Goal: Task Accomplishment & Management: Manage account settings

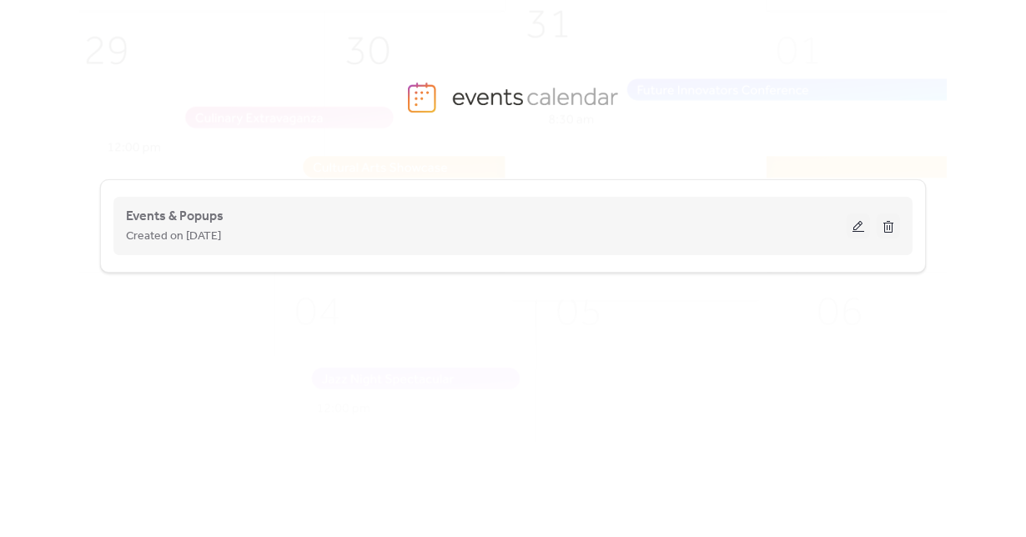
click at [426, 203] on div "Events & Popups Created on [DATE]" at bounding box center [513, 226] width 774 height 67
click at [410, 240] on div "Created on [DATE]" at bounding box center [486, 236] width 720 height 20
click at [208, 222] on span "Events & Popups" at bounding box center [175, 217] width 98 height 20
click at [179, 223] on span "Events & Popups" at bounding box center [175, 217] width 98 height 20
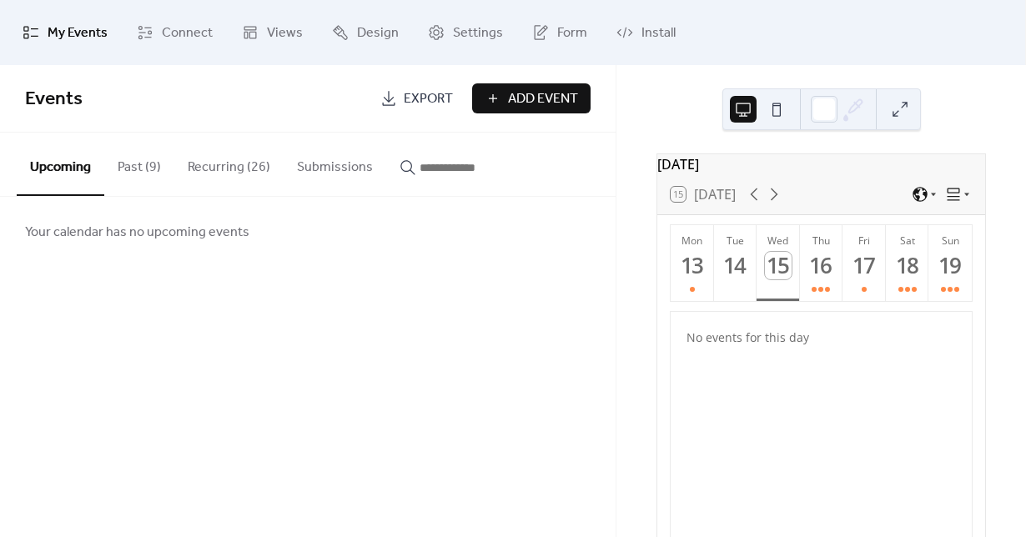
click at [143, 168] on button "Past (9)" at bounding box center [139, 164] width 70 height 62
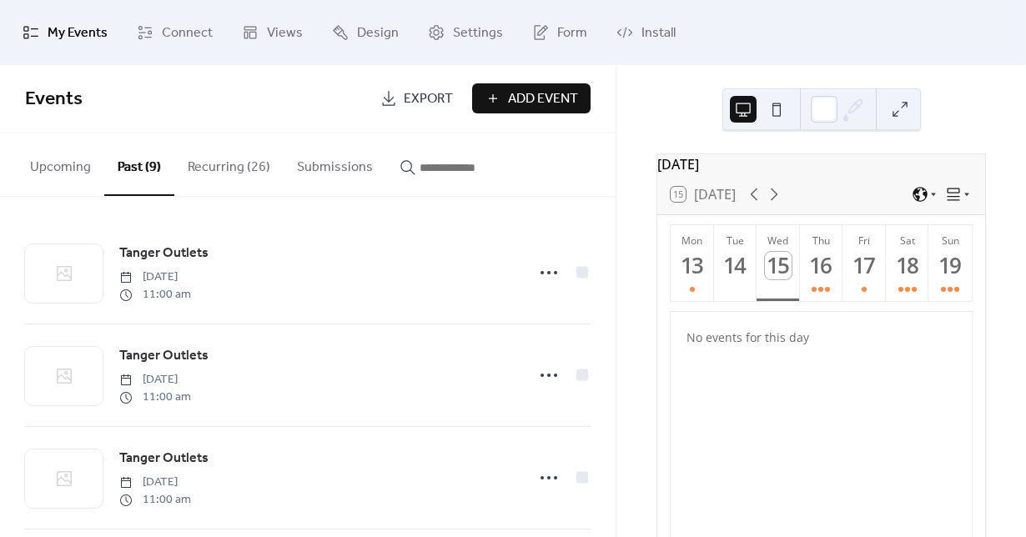
click at [206, 176] on button "Recurring (26)" at bounding box center [228, 164] width 109 height 62
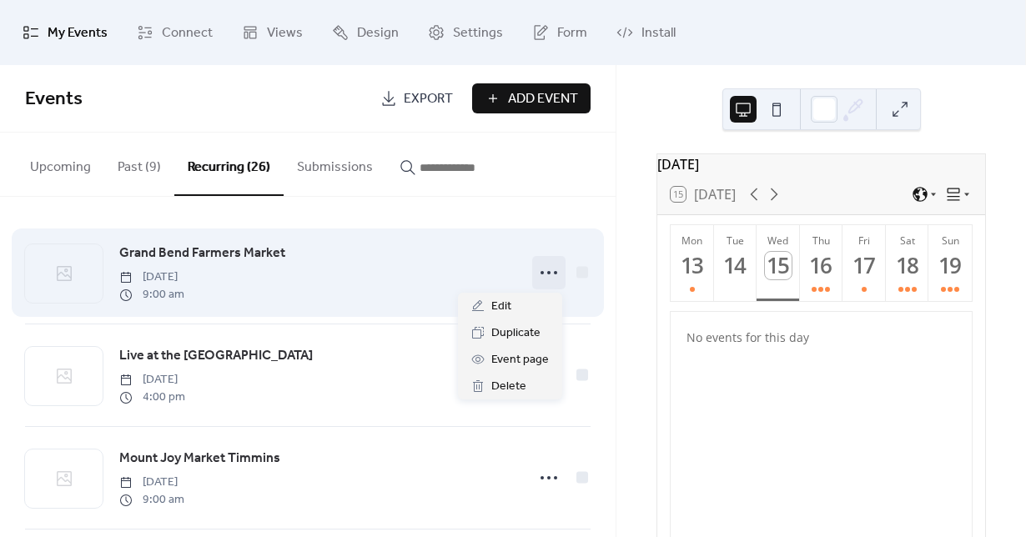
click at [545, 270] on icon at bounding box center [548, 272] width 27 height 27
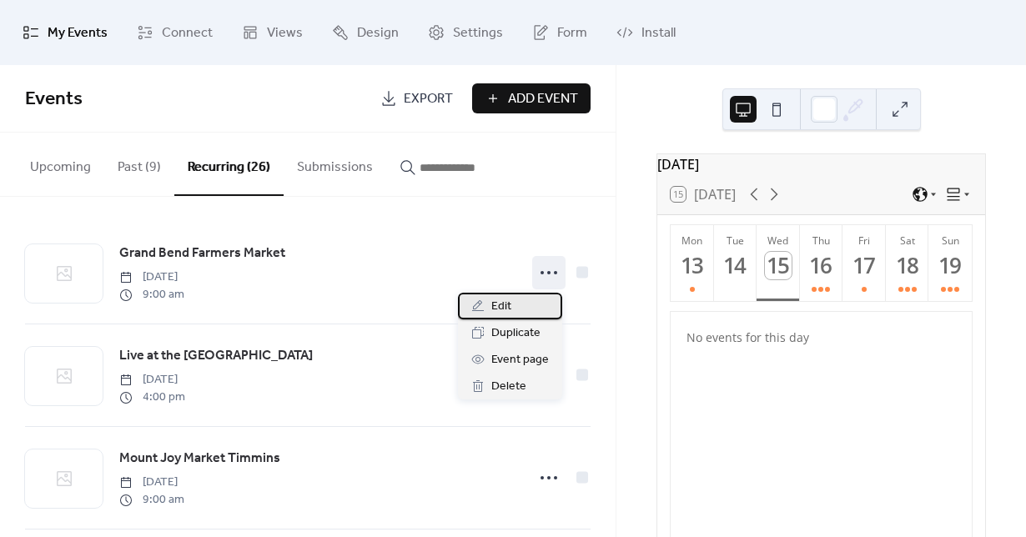
click at [504, 297] on span "Edit" at bounding box center [501, 307] width 20 height 20
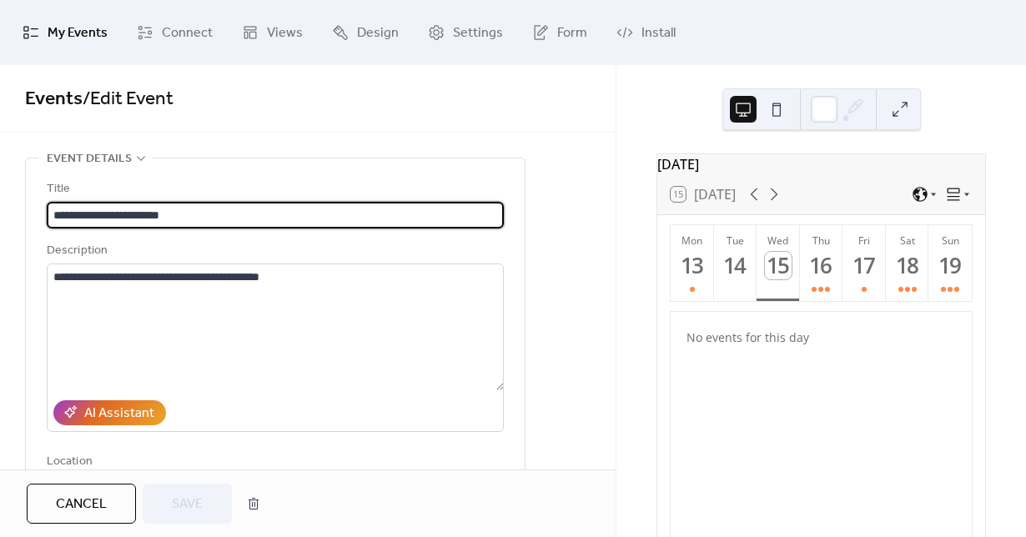
click at [58, 525] on div "Cancel Save" at bounding box center [307, 503] width 615 height 68
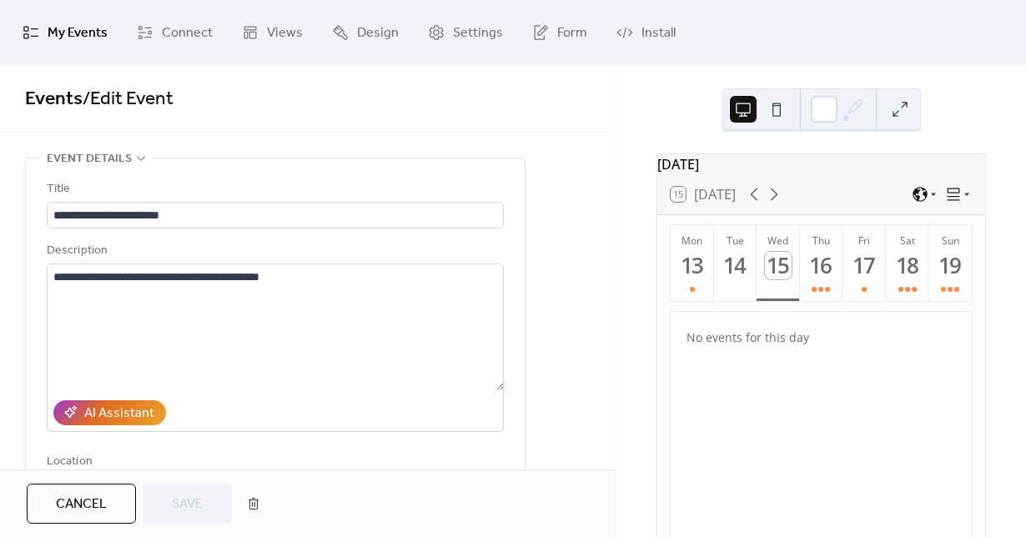
click at [77, 494] on span "Cancel" at bounding box center [81, 504] width 51 height 20
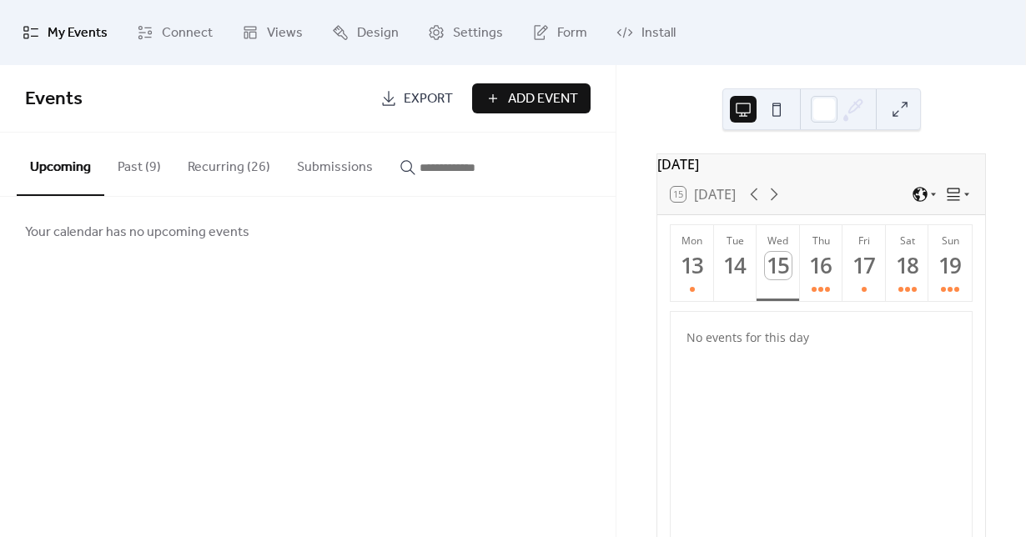
click at [516, 93] on span "Add Event" at bounding box center [543, 99] width 70 height 20
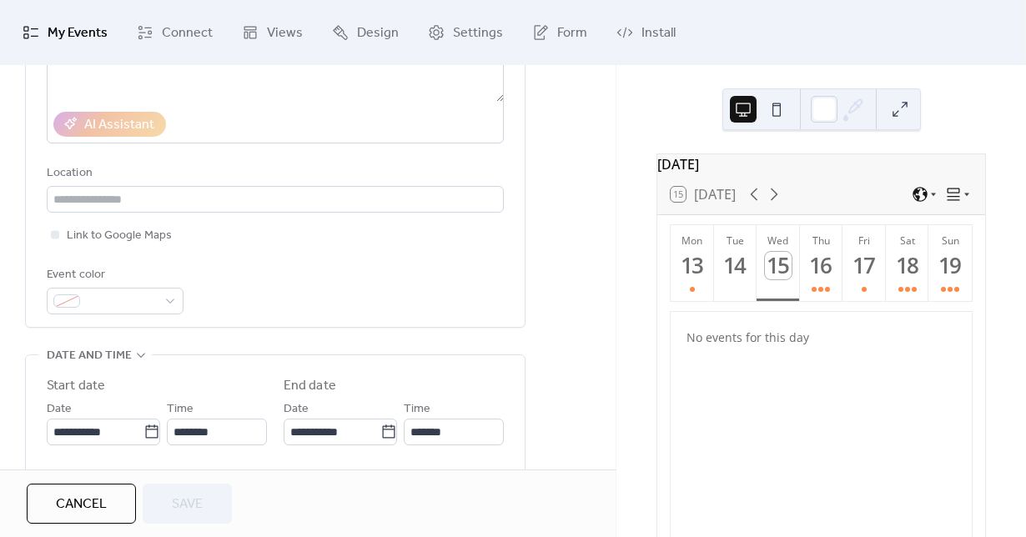
scroll to position [319, 0]
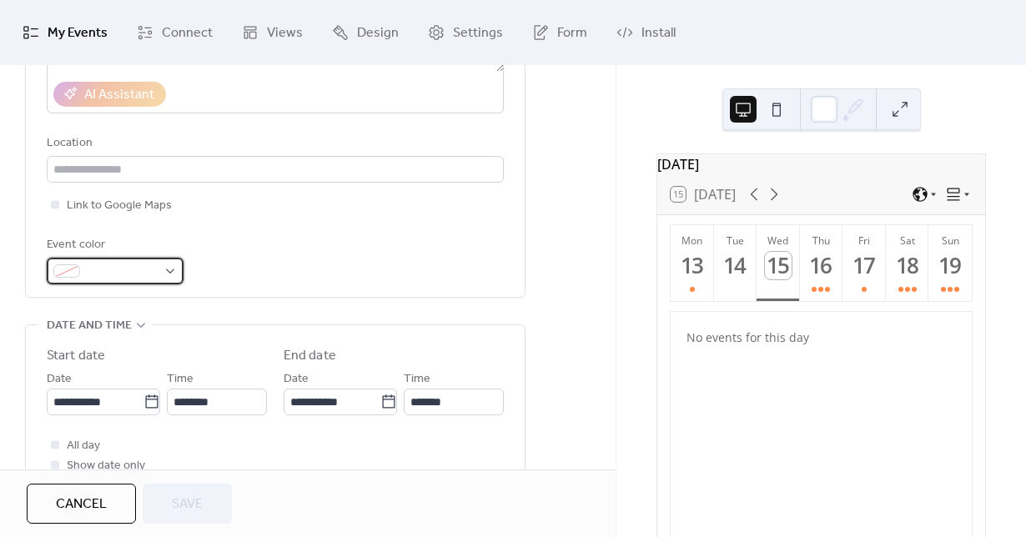
click at [114, 272] on span at bounding box center [122, 272] width 70 height 20
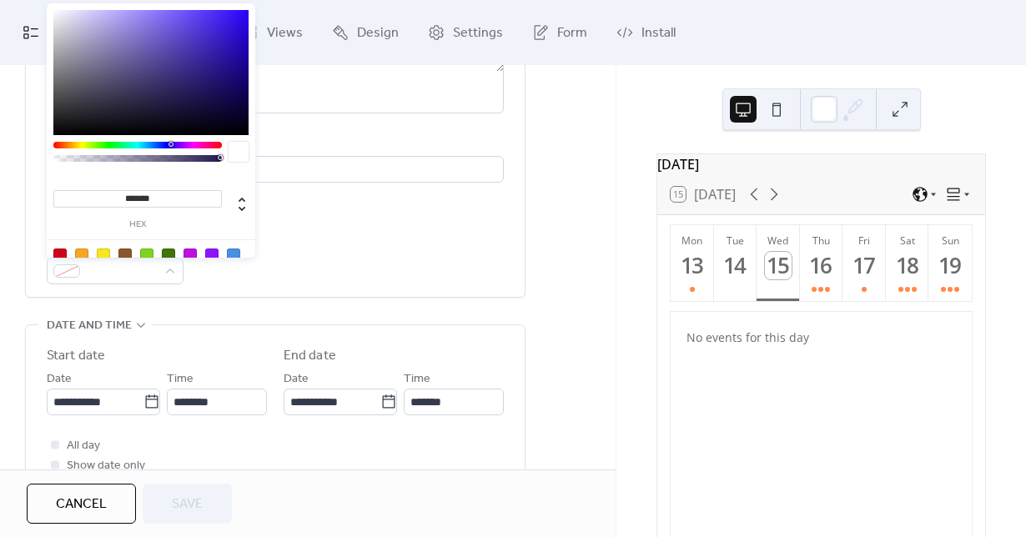
click at [389, 276] on div "Event color" at bounding box center [275, 259] width 457 height 49
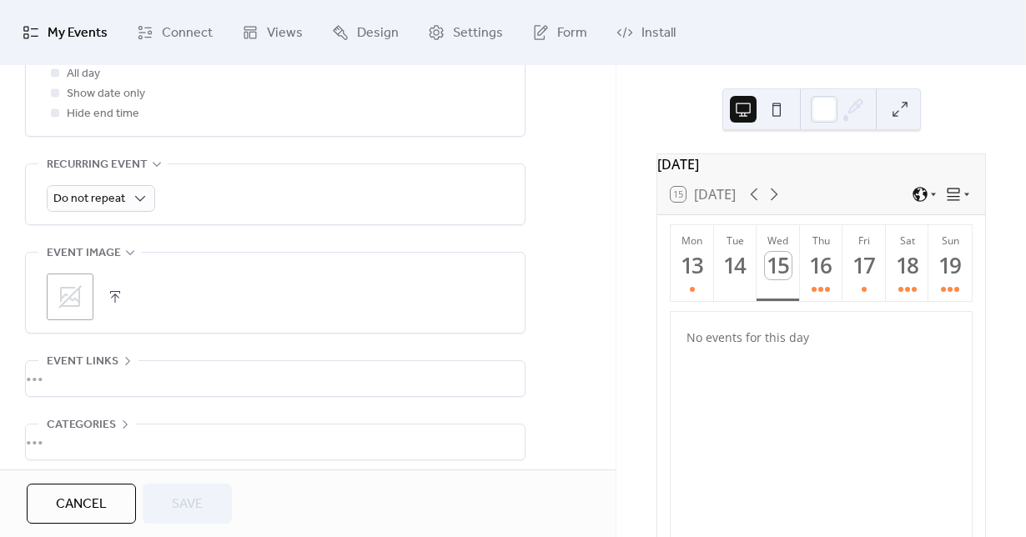
scroll to position [765, 0]
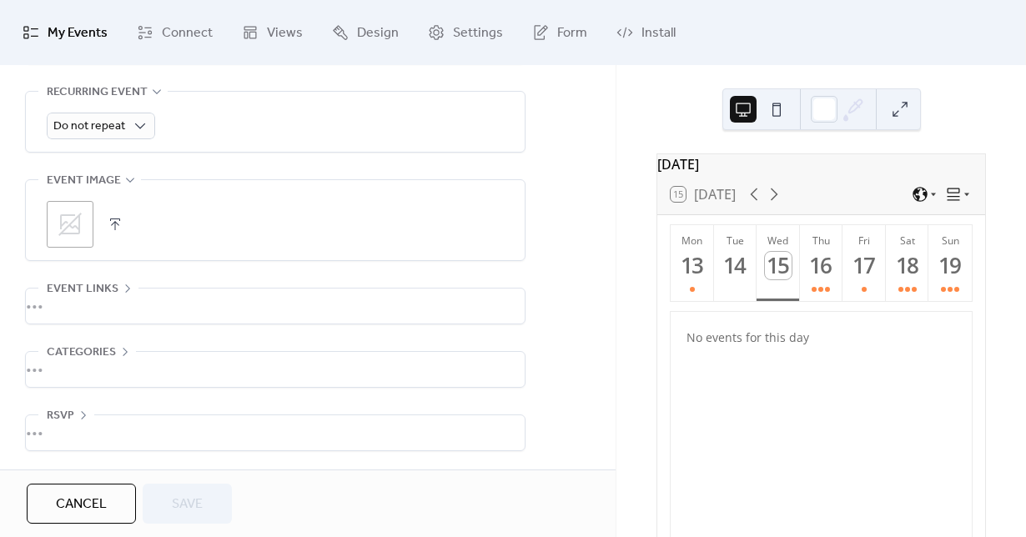
click at [158, 371] on div "•••" at bounding box center [275, 369] width 499 height 35
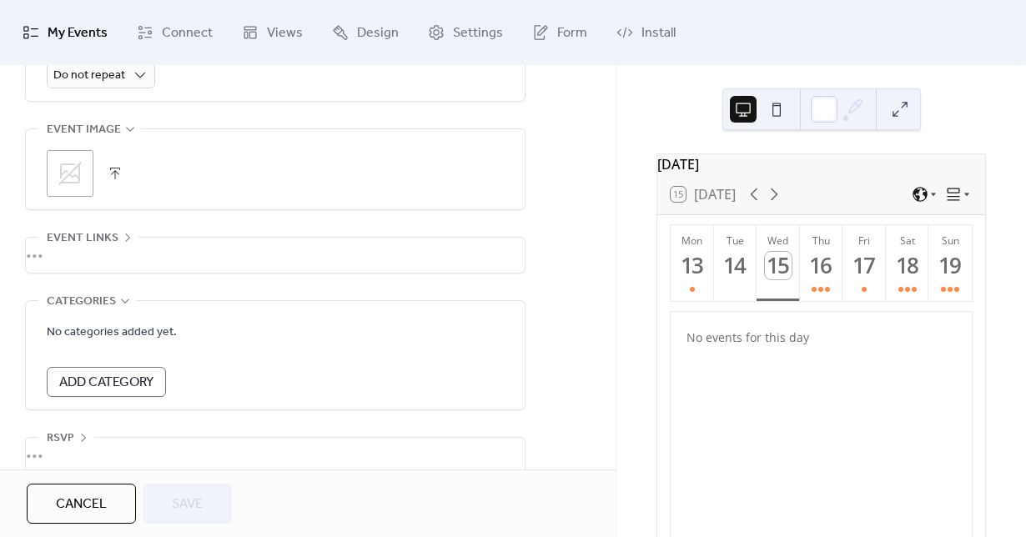
scroll to position [824, 0]
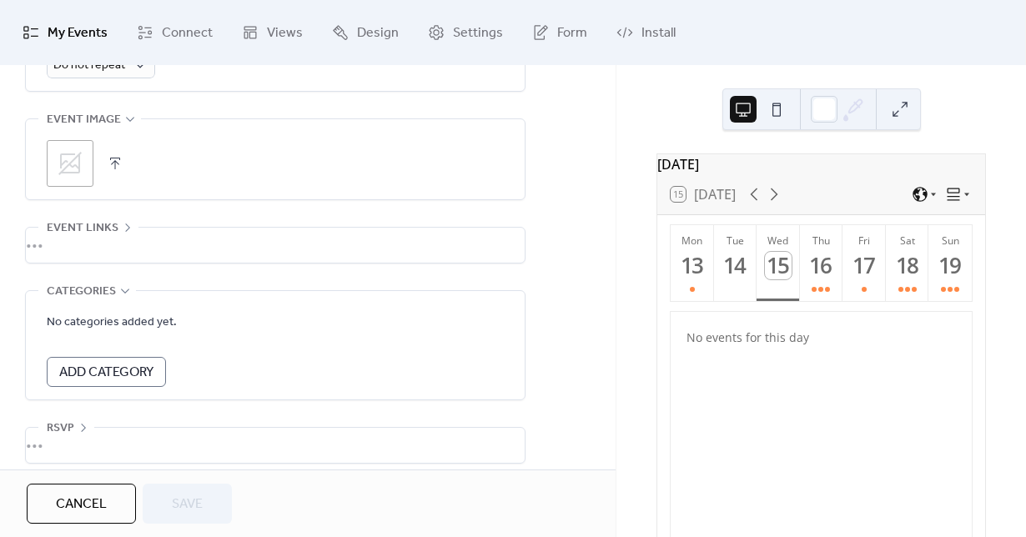
click at [172, 313] on span "No categories added yet." at bounding box center [112, 323] width 130 height 20
click at [113, 289] on span "Categories" at bounding box center [81, 292] width 69 height 20
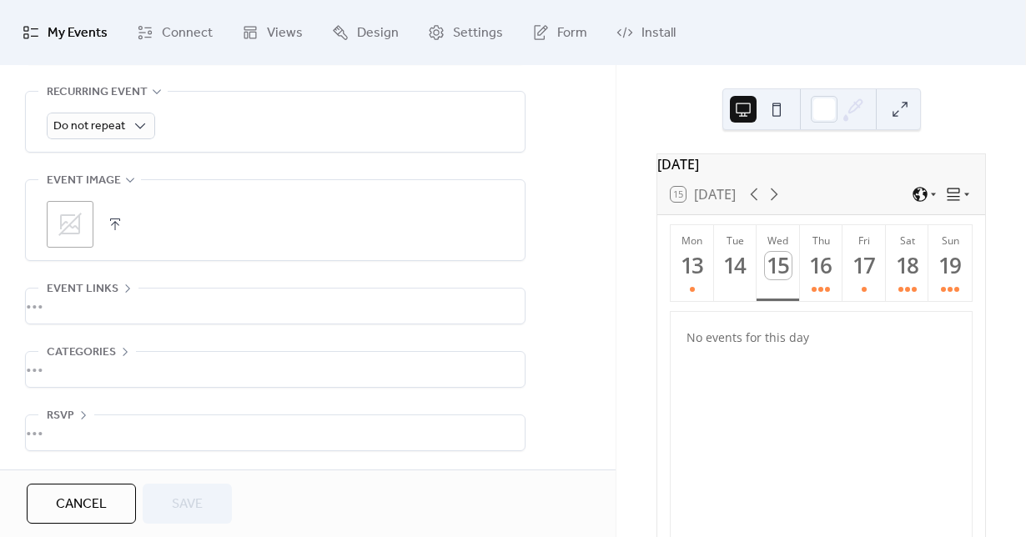
scroll to position [765, 0]
click at [115, 291] on div "•••" at bounding box center [275, 306] width 499 height 35
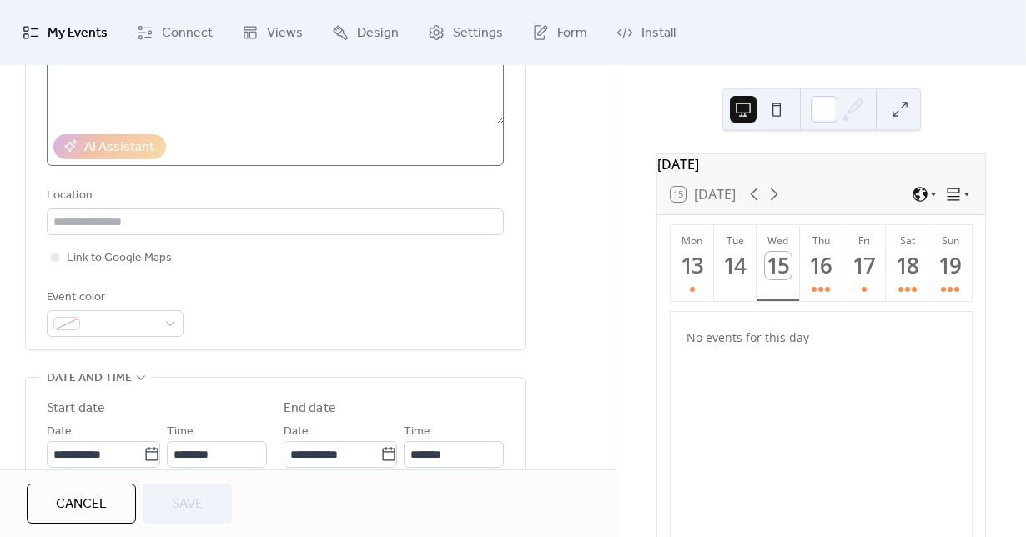
scroll to position [267, 0]
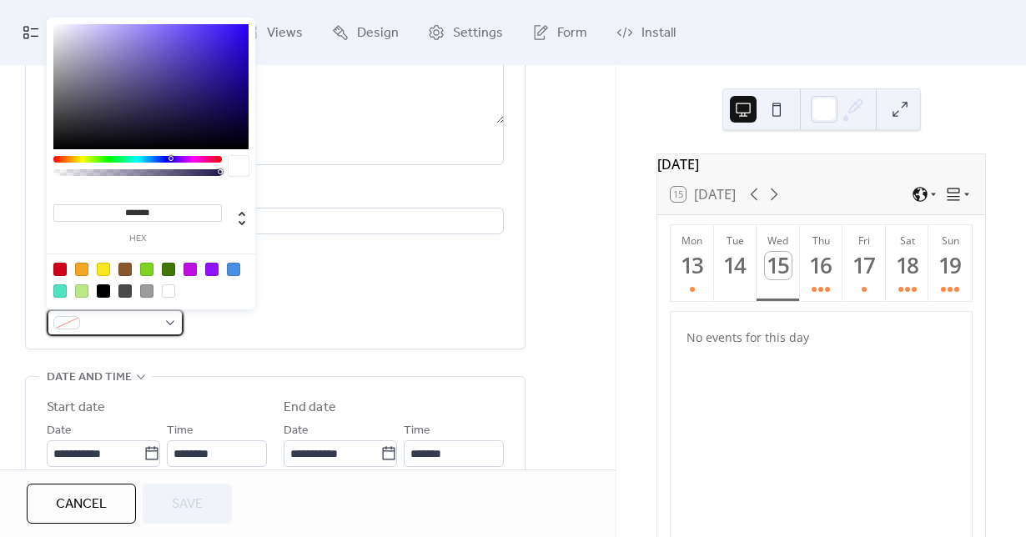
click at [167, 313] on div at bounding box center [115, 322] width 137 height 27
click at [292, 321] on div "Event color" at bounding box center [275, 311] width 457 height 49
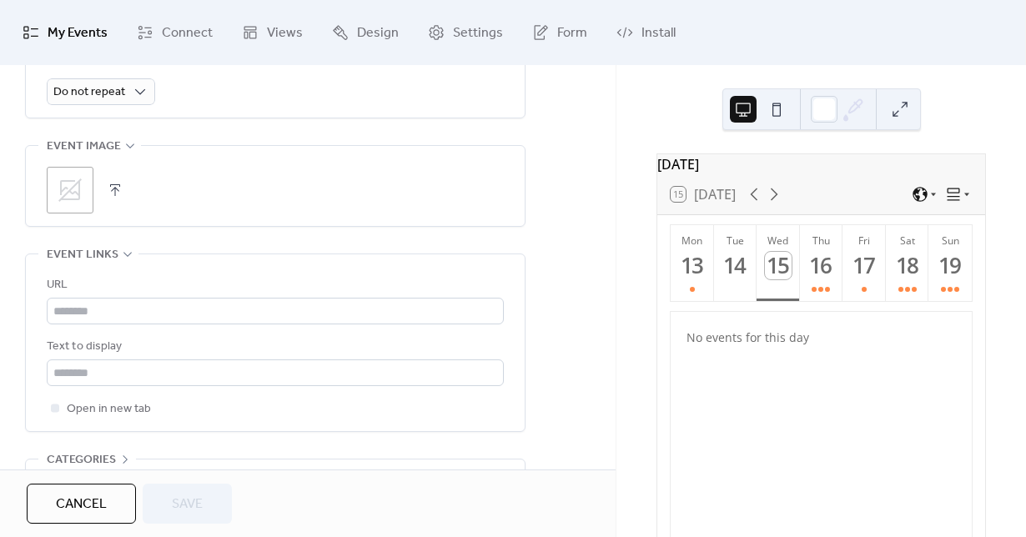
scroll to position [906, 0]
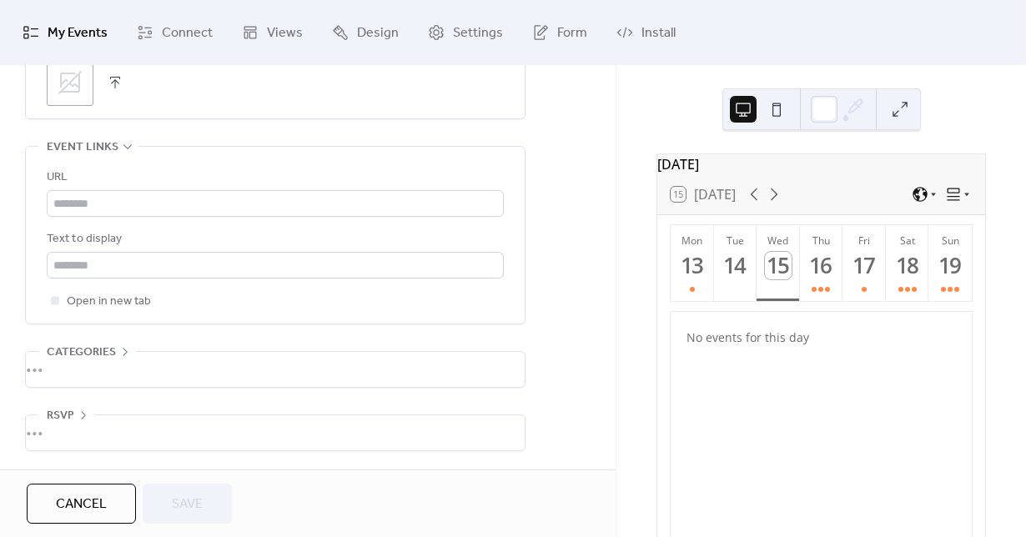
click at [71, 423] on div "•••" at bounding box center [275, 432] width 499 height 35
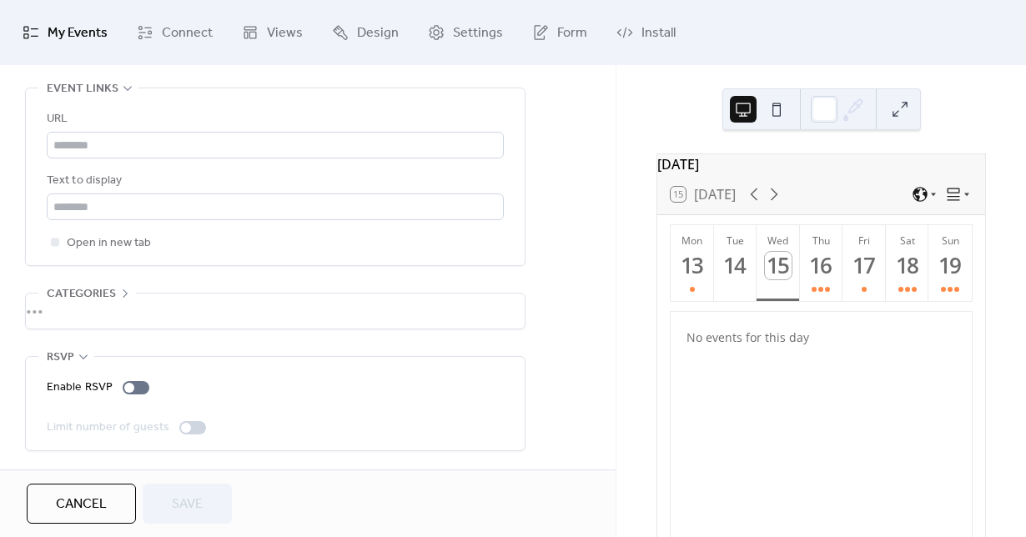
click at [98, 291] on span "Categories" at bounding box center [81, 294] width 69 height 20
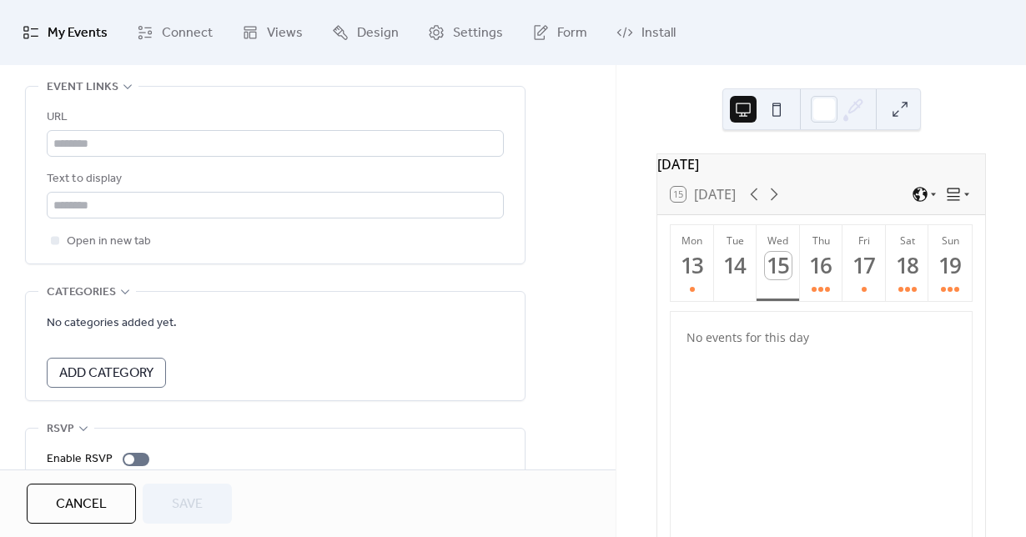
click at [109, 375] on span "Add Category" at bounding box center [106, 374] width 94 height 20
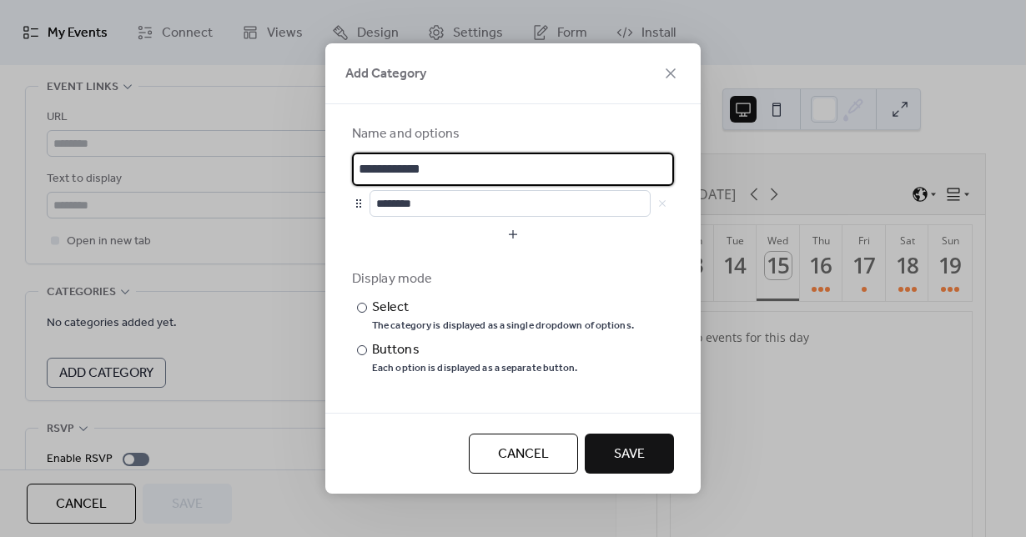
click at [499, 447] on span "Cancel" at bounding box center [523, 454] width 51 height 20
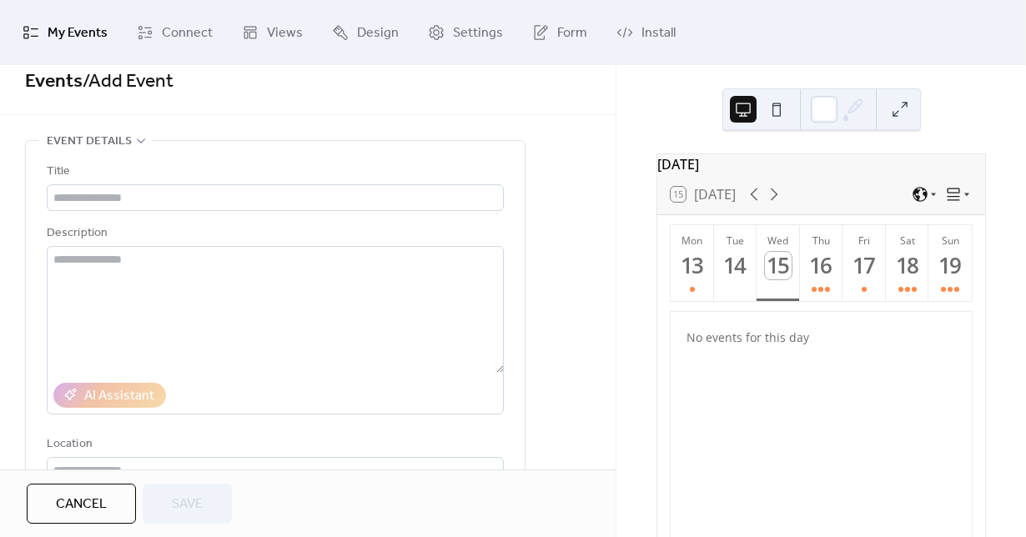
scroll to position [0, 0]
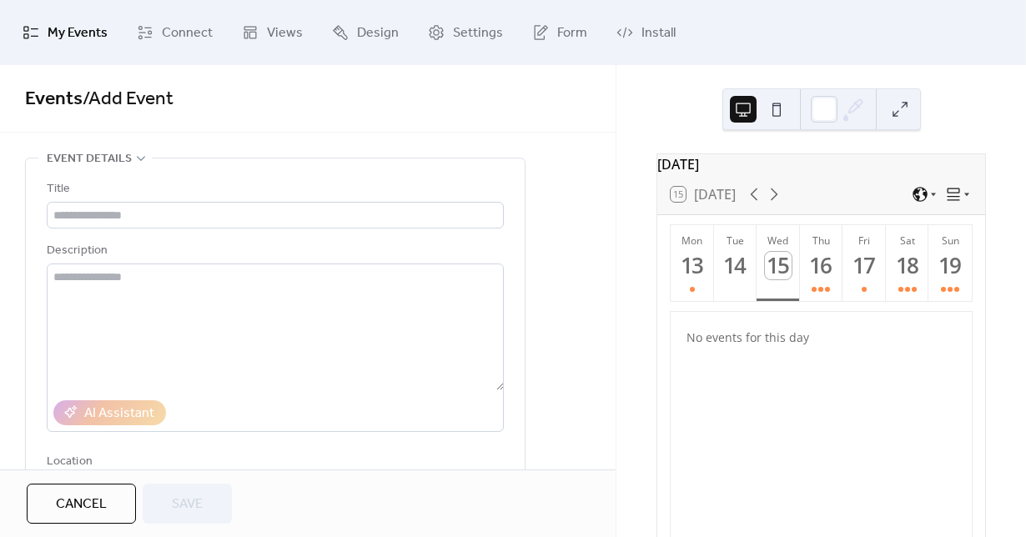
click at [768, 115] on button at bounding box center [776, 109] width 27 height 27
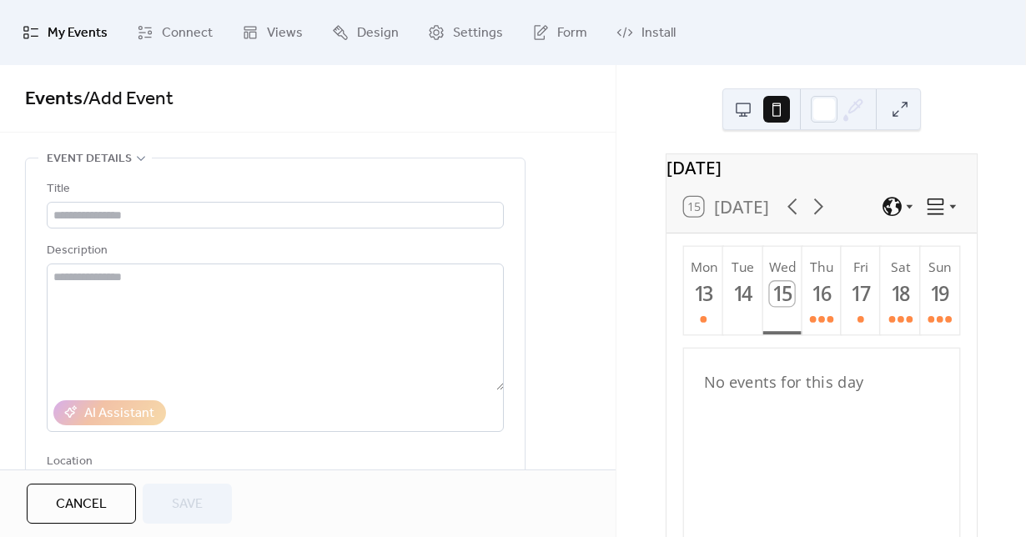
click at [745, 113] on button at bounding box center [743, 109] width 27 height 27
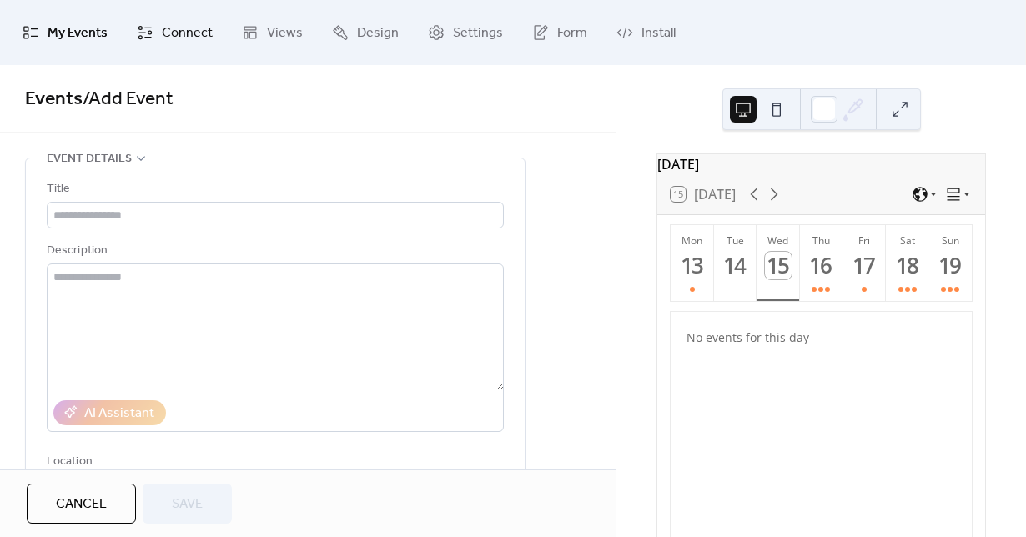
click at [171, 51] on link "Connect" at bounding box center [174, 33] width 101 height 52
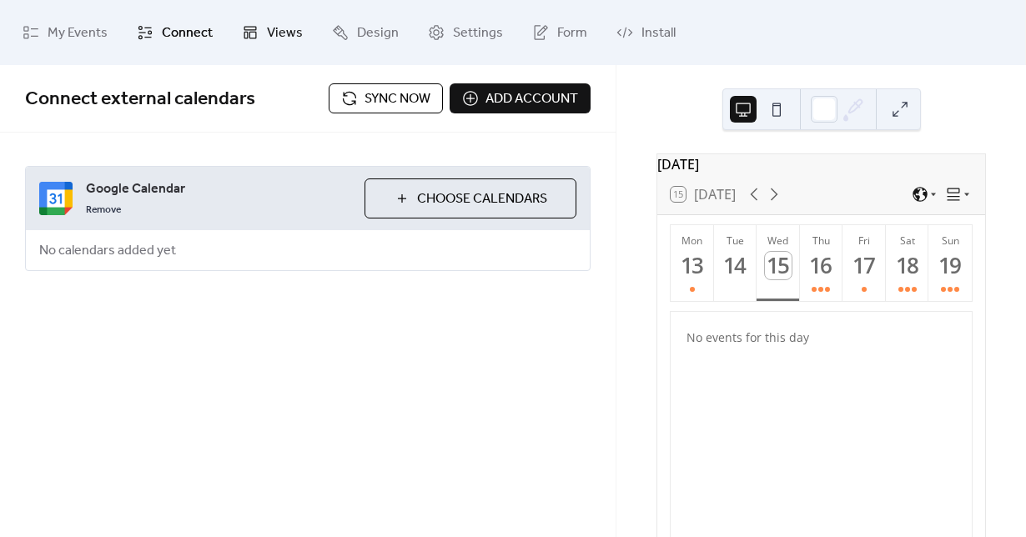
click at [261, 48] on link "Views" at bounding box center [272, 33] width 86 height 52
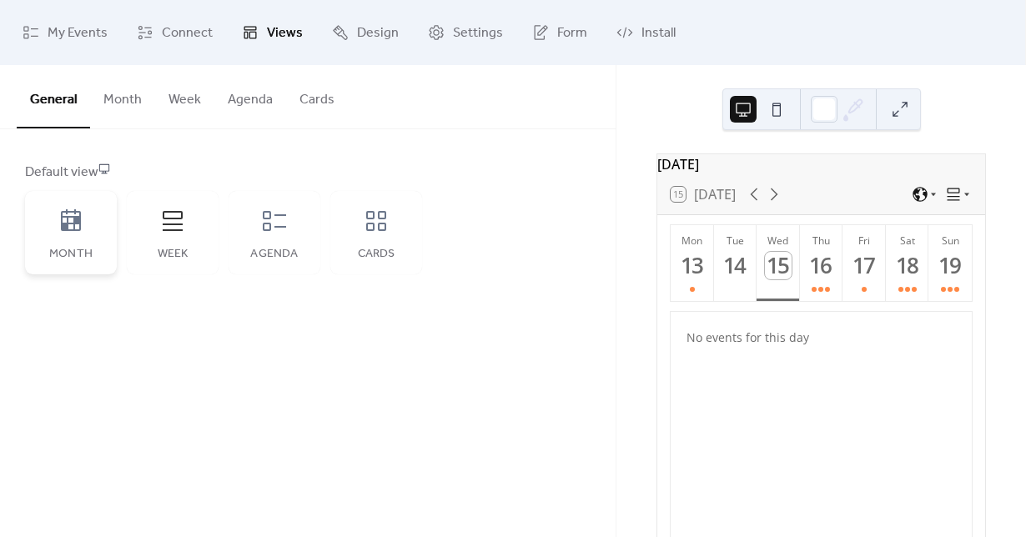
click at [58, 228] on icon at bounding box center [71, 221] width 27 height 27
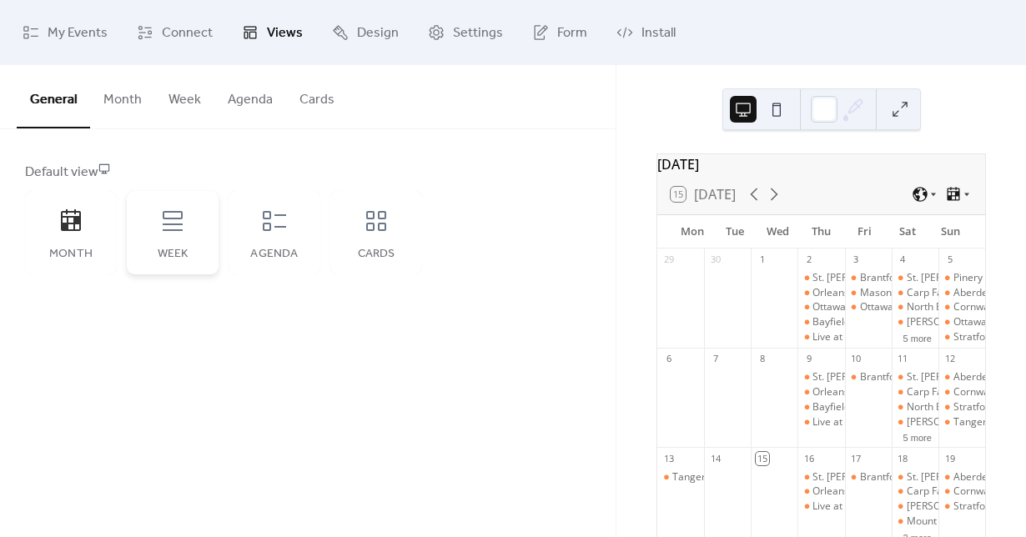
click at [171, 234] on div "Week" at bounding box center [173, 232] width 92 height 83
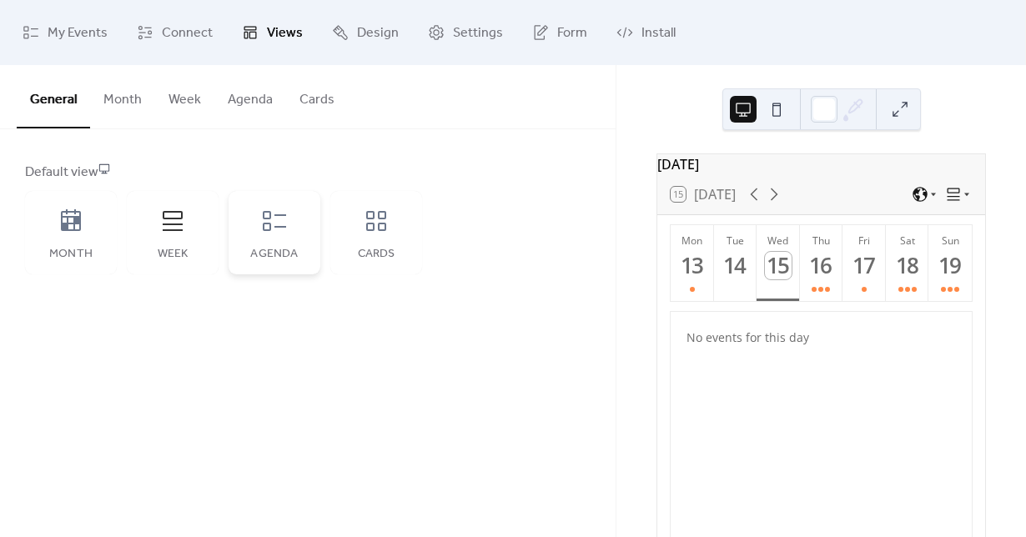
click at [267, 229] on icon at bounding box center [274, 221] width 23 height 20
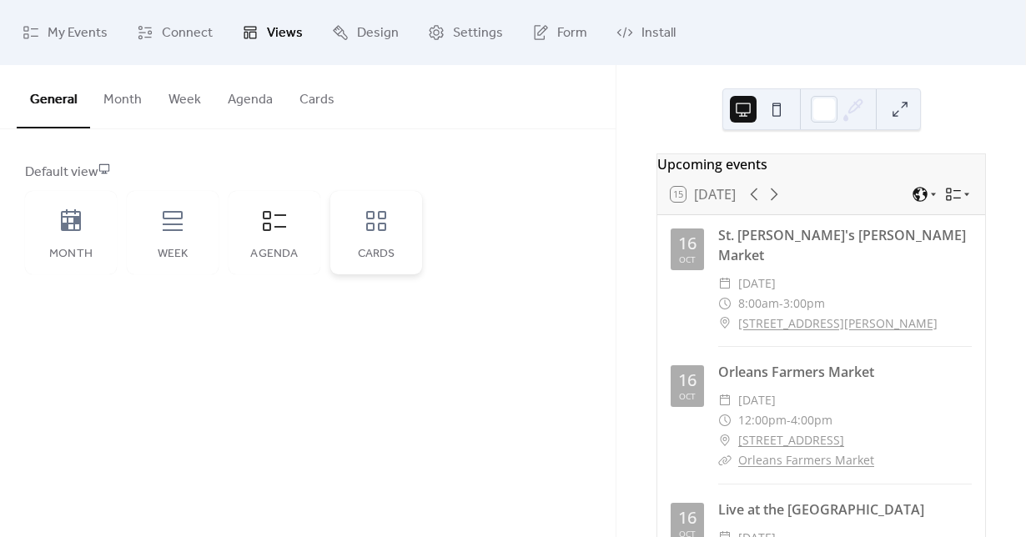
click at [353, 233] on div "Cards" at bounding box center [376, 232] width 92 height 83
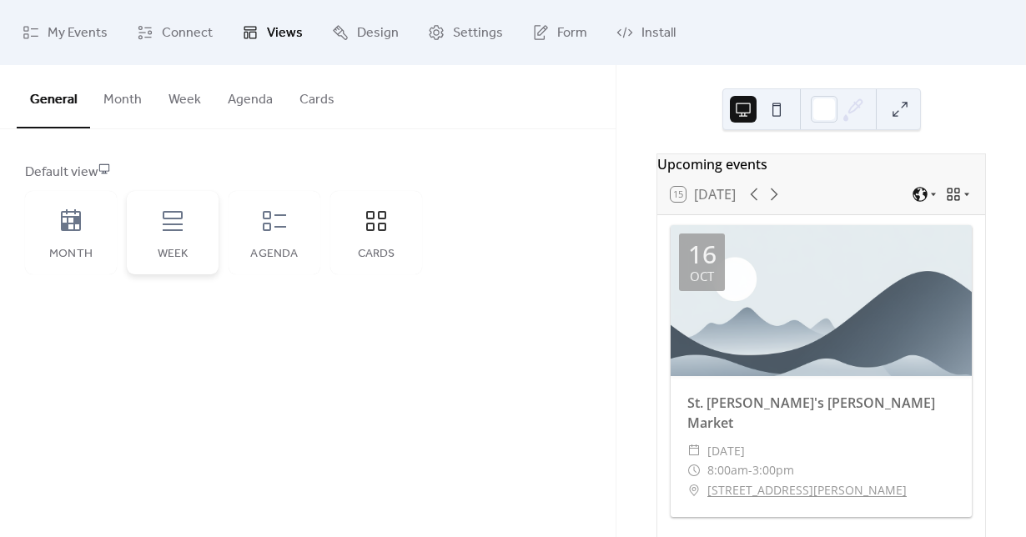
click at [148, 241] on div "Week" at bounding box center [173, 232] width 92 height 83
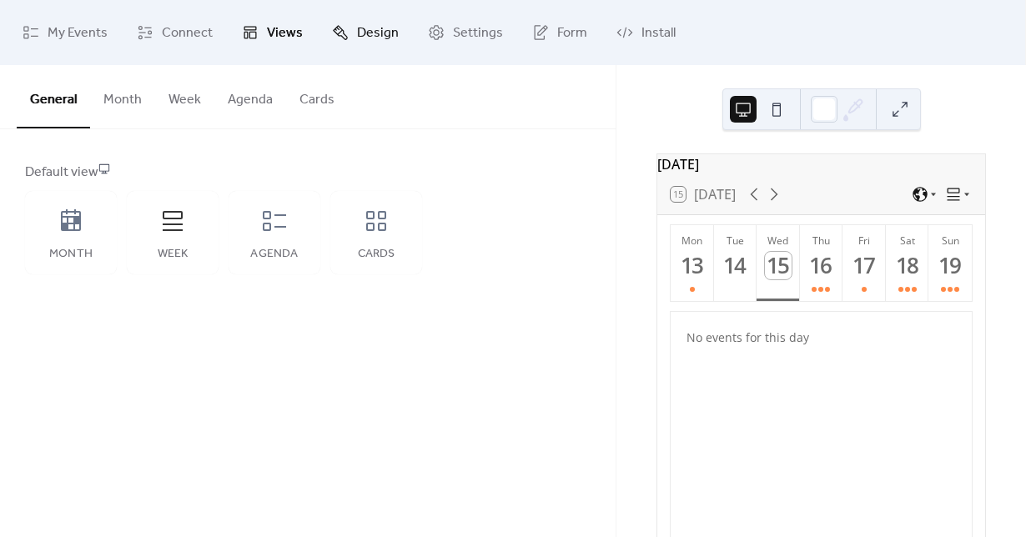
click at [365, 23] on span "Design" at bounding box center [378, 33] width 42 height 27
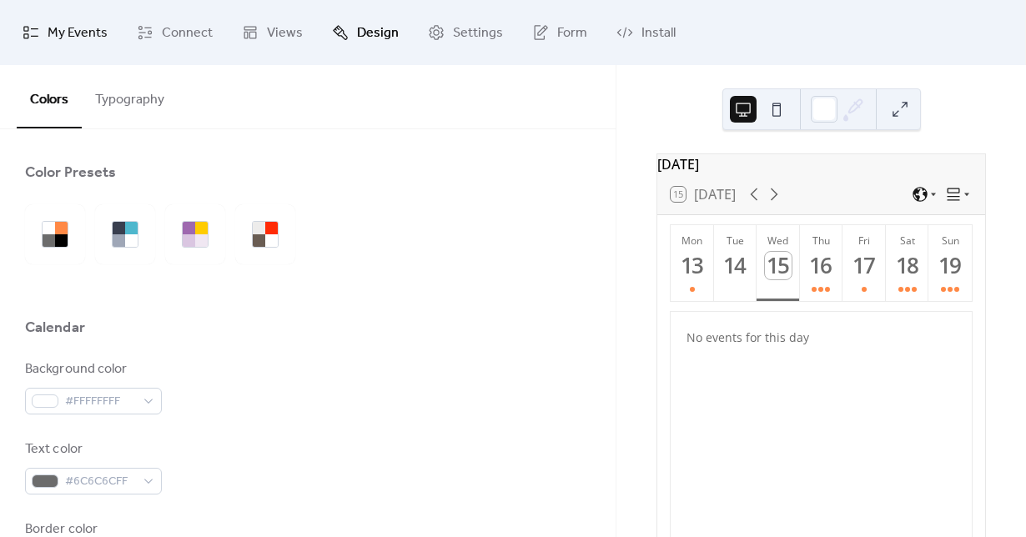
click at [59, 29] on span "My Events" at bounding box center [78, 33] width 60 height 27
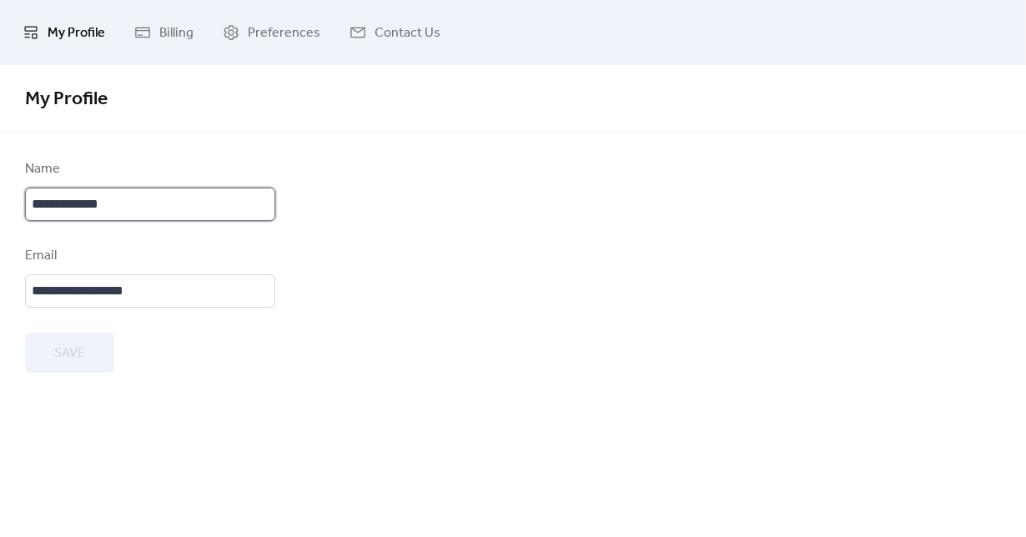
click at [181, 201] on input "**********" at bounding box center [150, 204] width 250 height 33
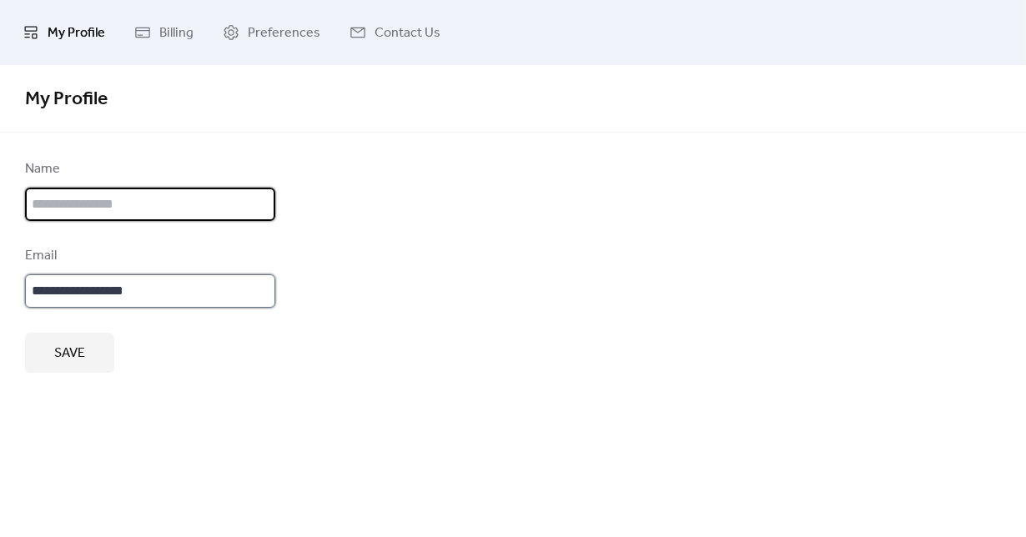
click at [204, 292] on input "**********" at bounding box center [150, 290] width 250 height 33
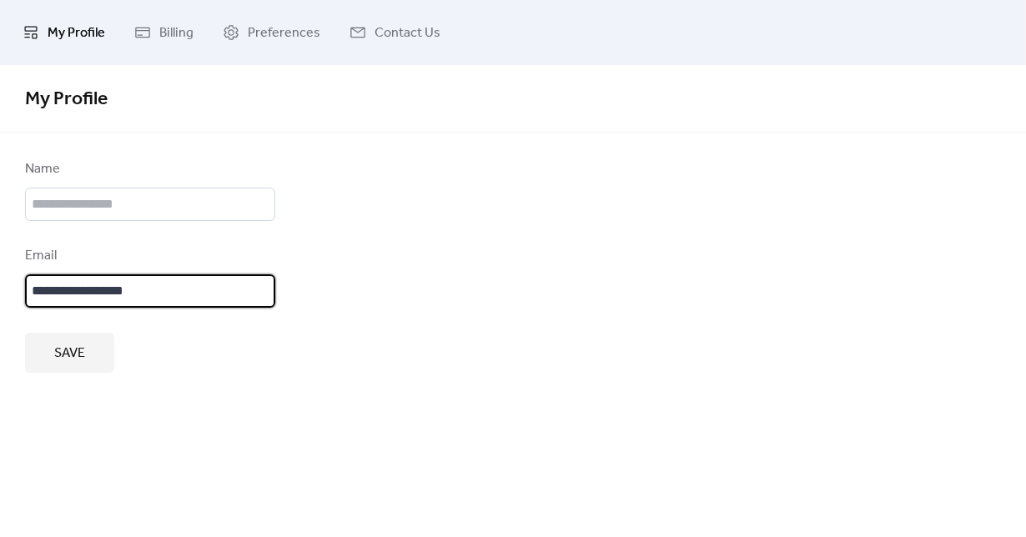
click at [204, 292] on input "**********" at bounding box center [150, 290] width 250 height 33
click at [204, 291] on input "**********" at bounding box center [150, 290] width 250 height 33
click at [154, 210] on input "text" at bounding box center [150, 204] width 250 height 33
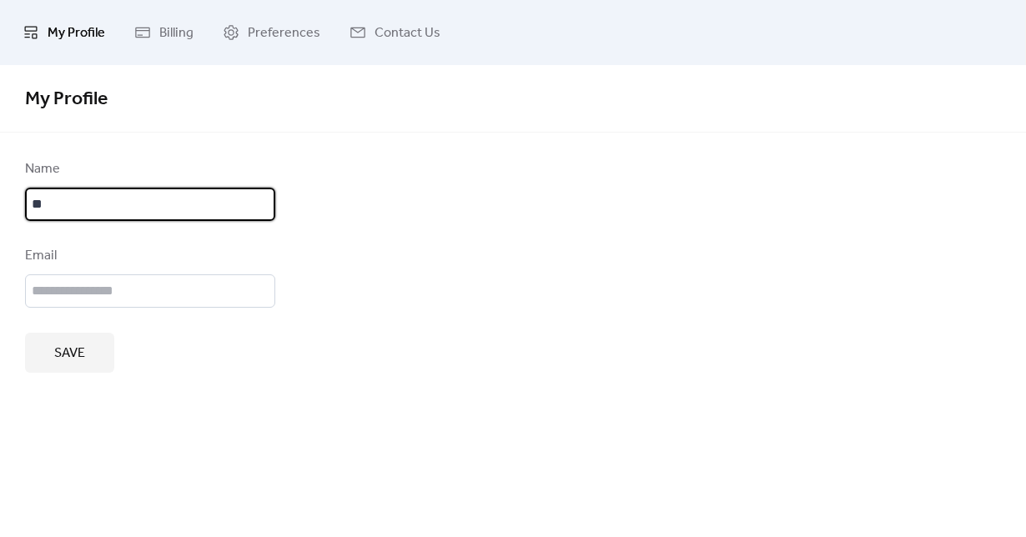
type input "*"
type input "***"
click at [160, 280] on input "email" at bounding box center [150, 290] width 250 height 33
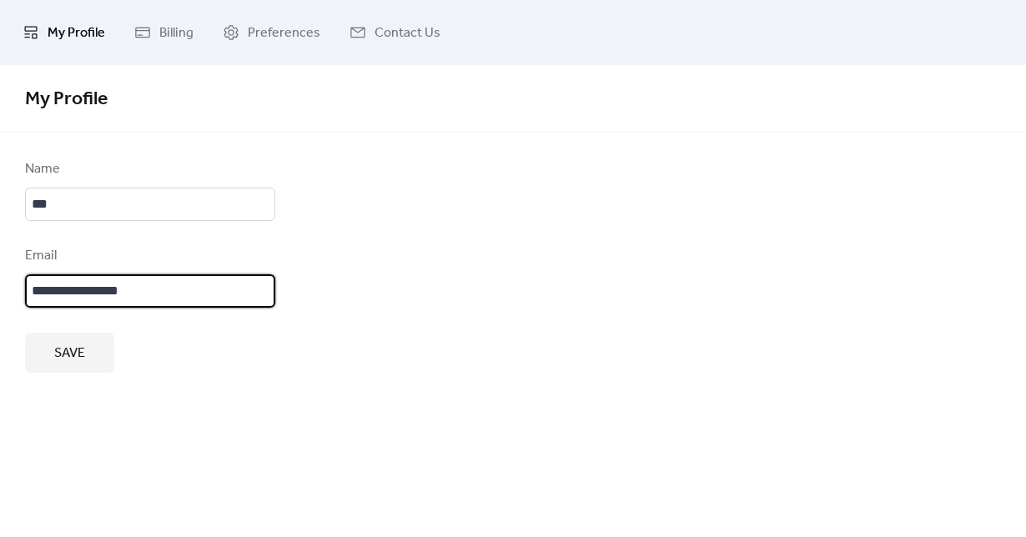
type input "**********"
click at [82, 356] on span "Save" at bounding box center [69, 354] width 31 height 20
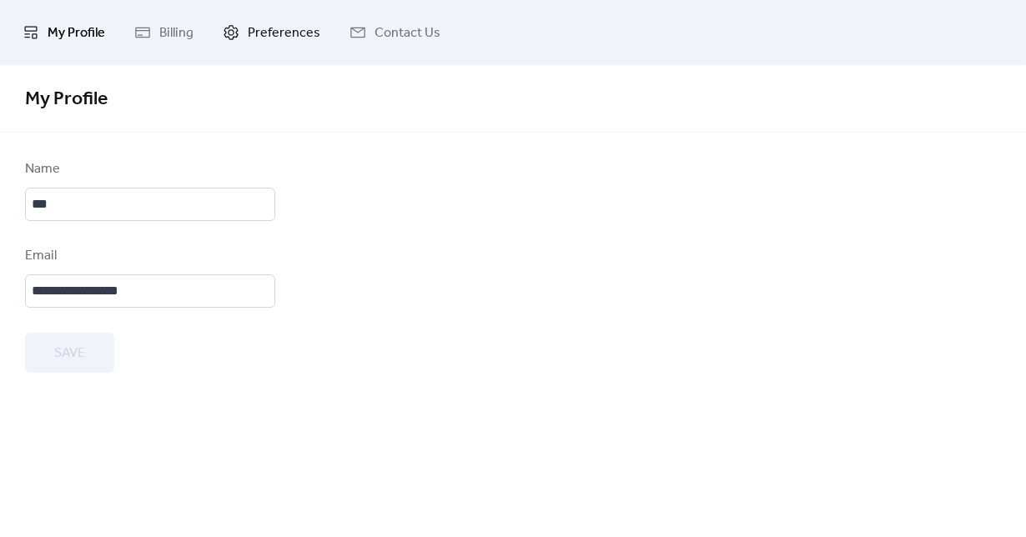
click at [284, 33] on span "Preferences" at bounding box center [284, 33] width 73 height 27
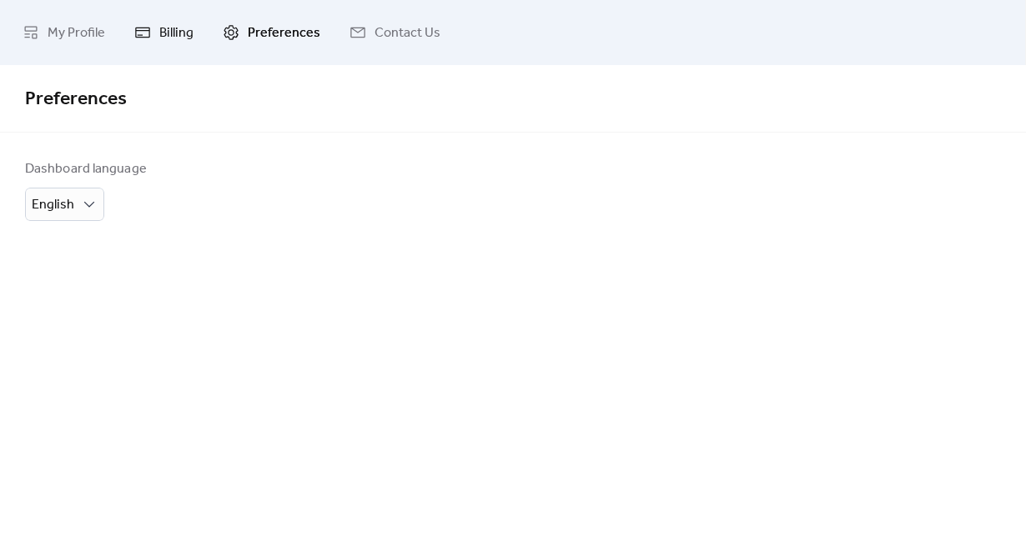
click at [185, 31] on span "Billing" at bounding box center [176, 33] width 34 height 27
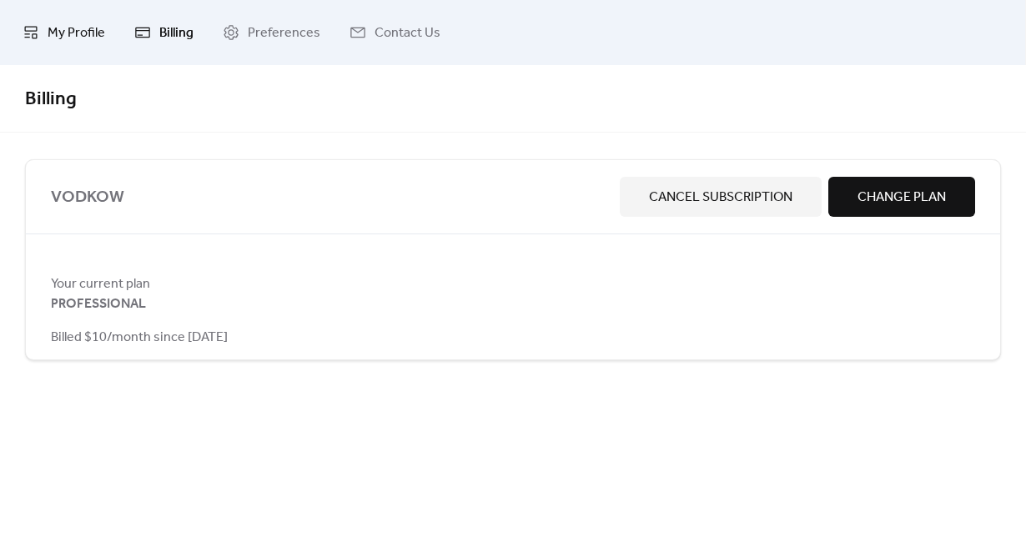
click at [78, 29] on span "My Profile" at bounding box center [77, 33] width 58 height 27
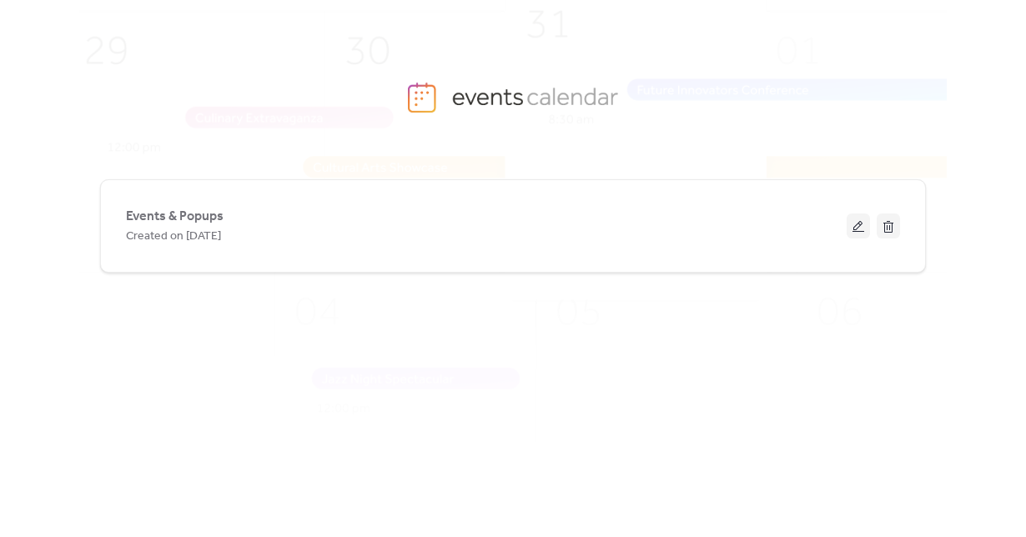
click at [168, 324] on div "Events & Popups Created on [DATE]" at bounding box center [512, 336] width 867 height 366
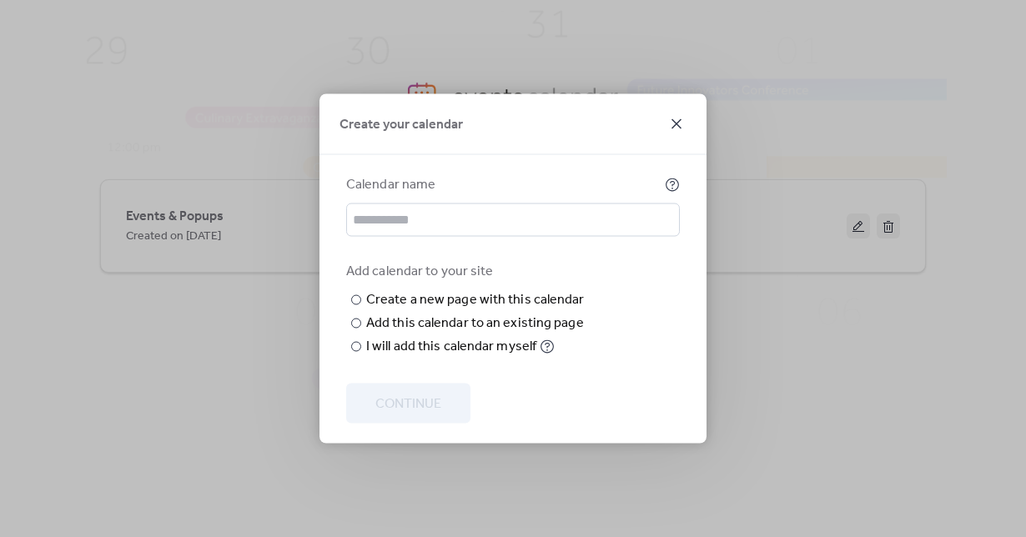
click at [683, 114] on icon at bounding box center [676, 124] width 20 height 20
